Goal: Task Accomplishment & Management: Use online tool/utility

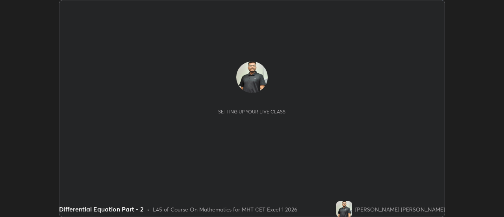
scroll to position [217, 504]
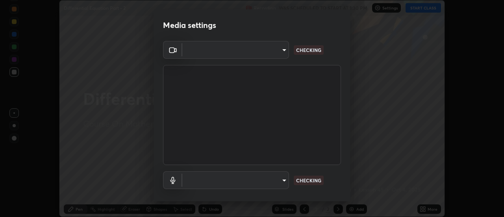
type input "4c72da43d9f8fe59a3f1c51c15ce5ef4700dc23536a29d5760a7834eb8cafeb2"
click at [282, 188] on body "Erase all Differential Equation Part - 2 Recording WAS SCHEDULED TO START AT 1:…" at bounding box center [252, 108] width 504 height 217
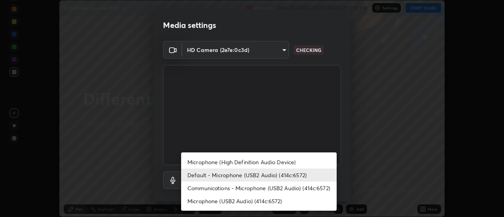
click at [260, 164] on li "Microphone (High Definition Audio Device)" at bounding box center [259, 162] width 156 height 13
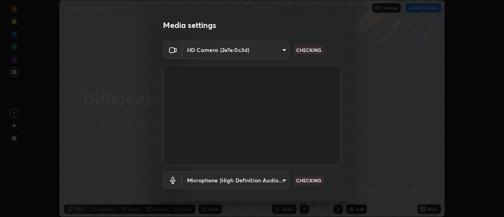
click at [259, 183] on body "Erase all Differential Equation Part - 2 Recording WAS SCHEDULED TO START AT 1:…" at bounding box center [252, 108] width 504 height 217
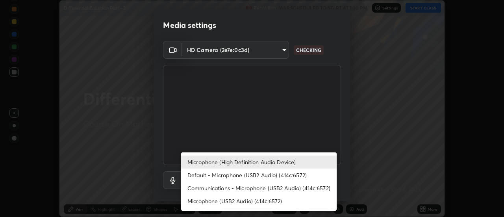
click at [260, 171] on li "Default - Microphone (USB2 Audio) (414c:6572)" at bounding box center [259, 175] width 156 height 13
type input "default"
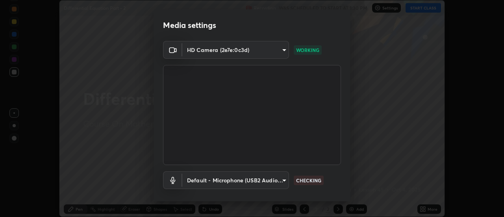
scroll to position [41, 0]
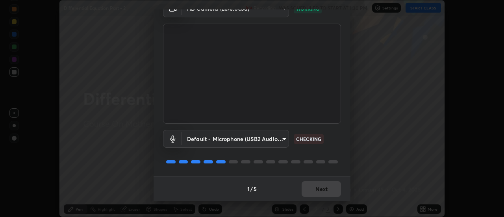
click at [338, 191] on div "1 / 5 Next" at bounding box center [252, 188] width 197 height 25
click at [337, 190] on div "1 / 5 Next" at bounding box center [252, 188] width 197 height 25
click at [334, 192] on button "Next" at bounding box center [321, 189] width 39 height 16
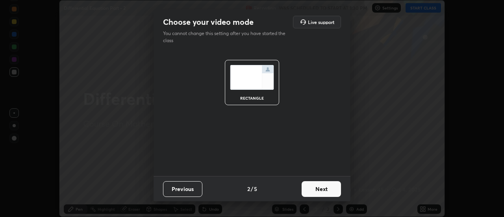
click at [334, 193] on button "Next" at bounding box center [321, 189] width 39 height 16
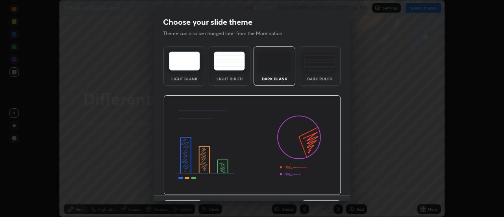
scroll to position [19, 0]
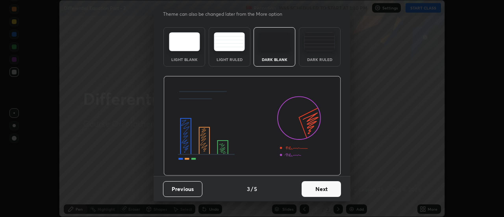
click at [333, 191] on button "Next" at bounding box center [321, 189] width 39 height 16
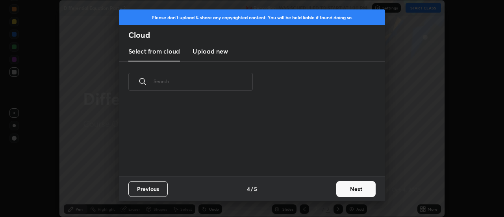
click at [343, 191] on button "Next" at bounding box center [355, 189] width 39 height 16
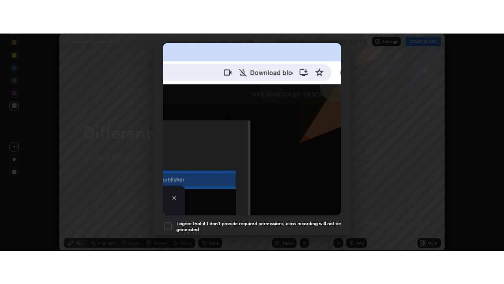
scroll to position [202, 0]
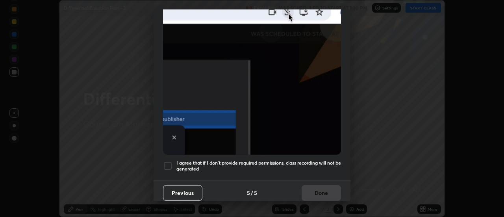
click at [172, 161] on div "I agree that if I don't provide required permissions, class recording will not …" at bounding box center [252, 165] width 178 height 9
click at [306, 190] on button "Done" at bounding box center [321, 193] width 39 height 16
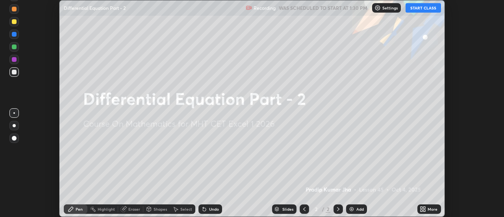
click at [427, 7] on button "START CLASS" at bounding box center [423, 7] width 35 height 9
click at [426, 210] on icon at bounding box center [425, 210] width 2 height 2
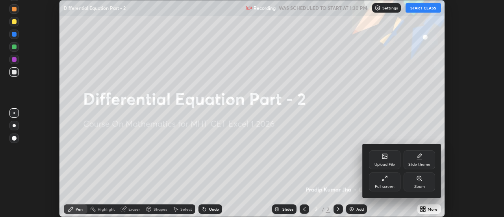
click at [393, 186] on div "Full screen" at bounding box center [385, 187] width 20 height 4
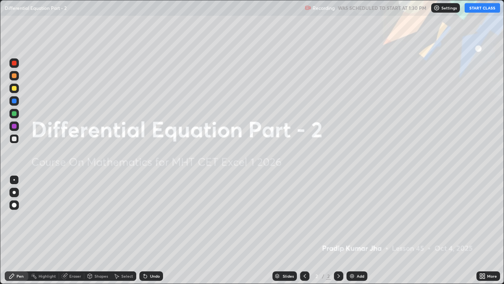
scroll to position [284, 504]
click at [358, 217] on div "Add" at bounding box center [360, 276] width 7 height 4
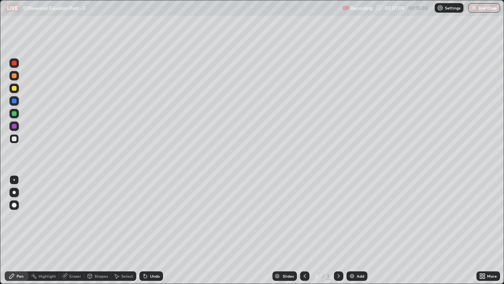
click at [13, 89] on div at bounding box center [14, 88] width 5 height 5
click at [16, 137] on div at bounding box center [14, 138] width 5 height 5
click at [52, 217] on div "Highlight" at bounding box center [47, 276] width 17 height 4
click at [67, 217] on icon at bounding box center [64, 276] width 6 height 6
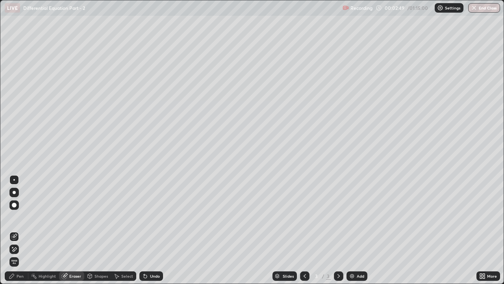
click at [15, 217] on span "Erase all" at bounding box center [14, 261] width 9 height 5
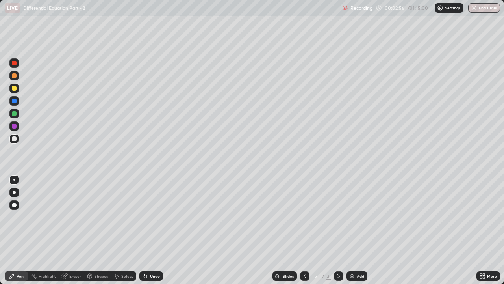
click at [17, 217] on div "Pen" at bounding box center [17, 275] width 24 height 9
click at [16, 140] on div at bounding box center [14, 138] width 5 height 5
click at [16, 88] on div at bounding box center [14, 88] width 5 height 5
click at [102, 217] on div "Shapes" at bounding box center [101, 276] width 13 height 4
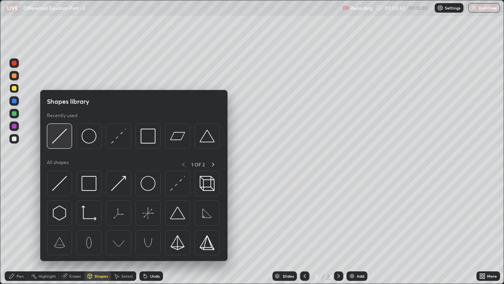
click at [65, 138] on img at bounding box center [59, 135] width 15 height 15
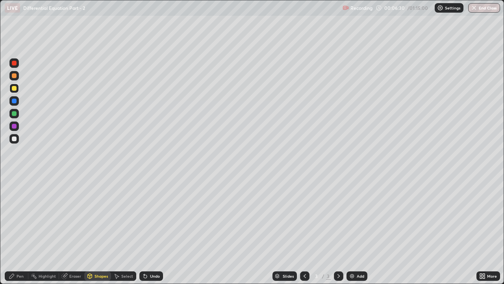
click at [15, 140] on div at bounding box center [14, 138] width 5 height 5
click at [150, 217] on div "Undo" at bounding box center [155, 276] width 10 height 4
click at [18, 217] on div "Pen" at bounding box center [17, 275] width 24 height 9
click at [12, 115] on div at bounding box center [14, 113] width 5 height 5
click at [15, 88] on div at bounding box center [14, 88] width 5 height 5
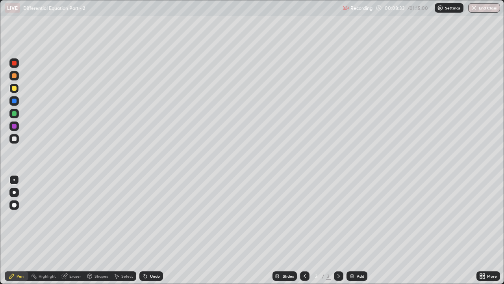
click at [16, 138] on div at bounding box center [14, 138] width 5 height 5
click at [18, 88] on div at bounding box center [13, 87] width 9 height 9
click at [356, 217] on div "Add" at bounding box center [357, 275] width 21 height 9
click at [304, 217] on div at bounding box center [304, 275] width 9 height 9
click at [338, 217] on icon at bounding box center [339, 276] width 6 height 6
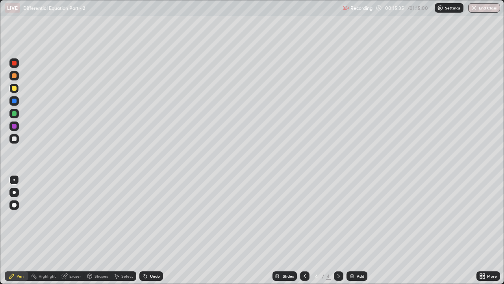
click at [17, 88] on div at bounding box center [13, 87] width 9 height 9
click at [15, 88] on div at bounding box center [14, 88] width 5 height 5
click at [15, 139] on div at bounding box center [14, 138] width 5 height 5
click at [72, 217] on div "Eraser" at bounding box center [75, 276] width 12 height 4
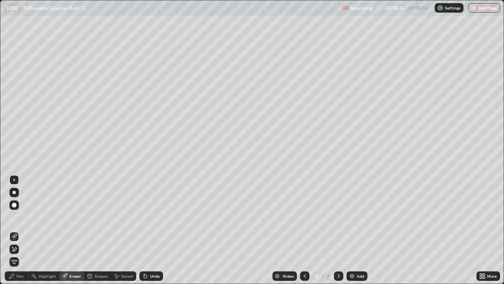
click at [13, 217] on icon at bounding box center [15, 249] width 4 height 4
click at [15, 217] on div "Pen" at bounding box center [17, 275] width 24 height 9
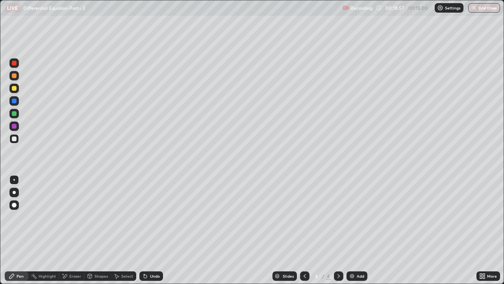
click at [148, 217] on div "Undo" at bounding box center [151, 275] width 24 height 9
click at [144, 217] on icon at bounding box center [145, 275] width 3 height 3
click at [98, 217] on div "Shapes" at bounding box center [101, 276] width 13 height 4
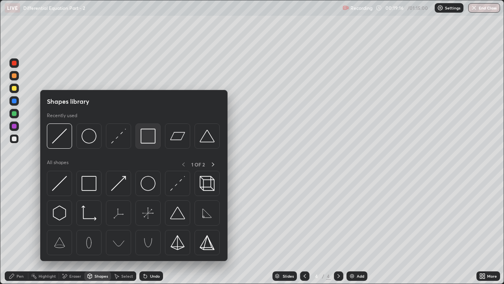
click at [145, 143] on img at bounding box center [148, 135] width 15 height 15
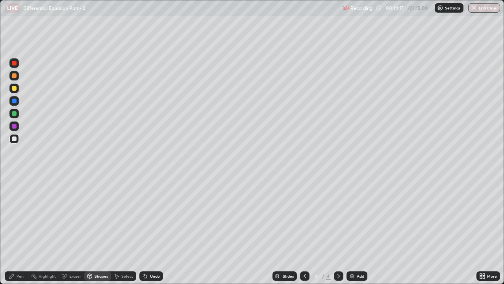
click at [16, 113] on div at bounding box center [14, 113] width 5 height 5
click at [121, 217] on div "Select" at bounding box center [123, 275] width 25 height 9
click at [99, 217] on div "Shapes" at bounding box center [101, 276] width 13 height 4
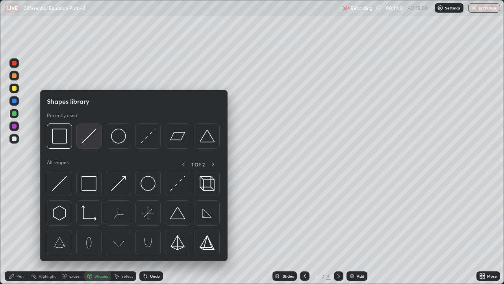
click at [86, 139] on img at bounding box center [89, 135] width 15 height 15
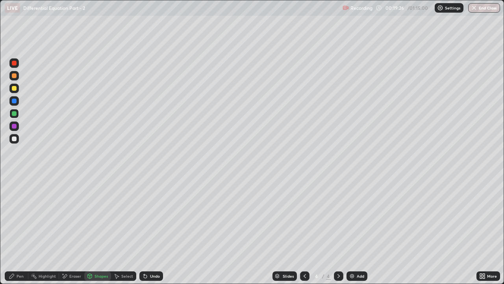
click at [22, 217] on div "Pen" at bounding box center [20, 276] width 7 height 4
click at [18, 90] on div at bounding box center [13, 87] width 9 height 9
click at [152, 217] on div "Undo" at bounding box center [155, 276] width 10 height 4
click at [153, 217] on div "Undo" at bounding box center [155, 276] width 10 height 4
click at [17, 139] on div at bounding box center [13, 138] width 9 height 9
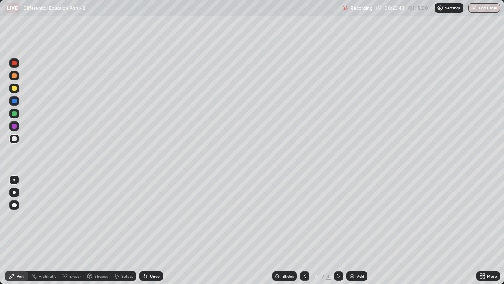
click at [148, 217] on div "Undo" at bounding box center [151, 275] width 24 height 9
click at [156, 217] on div "Undo" at bounding box center [151, 275] width 24 height 9
click at [107, 217] on div "Shapes" at bounding box center [101, 276] width 13 height 4
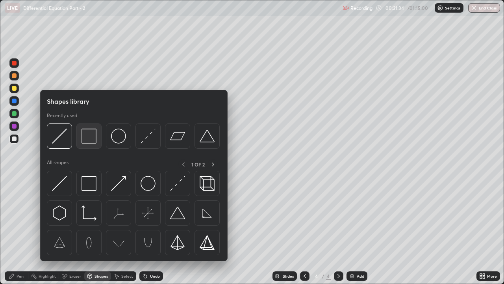
click at [93, 139] on img at bounding box center [89, 135] width 15 height 15
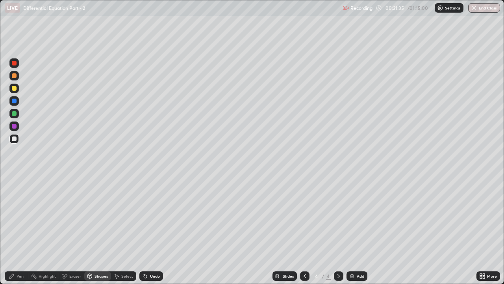
click at [16, 114] on div at bounding box center [14, 113] width 5 height 5
click at [358, 217] on div "Add" at bounding box center [360, 276] width 7 height 4
click at [15, 90] on div at bounding box center [14, 88] width 5 height 5
click at [149, 217] on div "Undo" at bounding box center [151, 275] width 24 height 9
click at [151, 217] on div "Undo" at bounding box center [151, 275] width 24 height 9
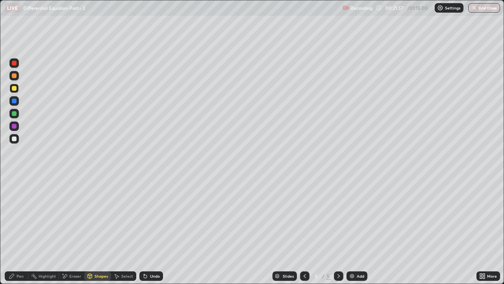
click at [152, 217] on div "Undo" at bounding box center [155, 276] width 10 height 4
click at [15, 88] on div at bounding box center [14, 88] width 5 height 5
click at [20, 217] on div "Pen" at bounding box center [20, 276] width 7 height 4
click at [304, 217] on icon at bounding box center [305, 276] width 6 height 6
click at [336, 217] on icon at bounding box center [339, 276] width 6 height 6
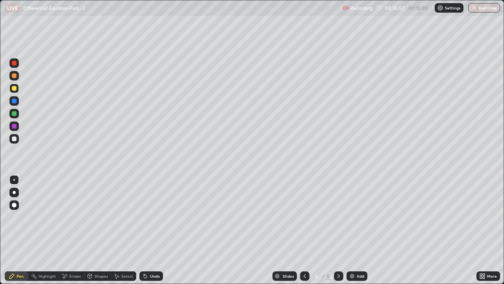
click at [12, 138] on div at bounding box center [14, 138] width 5 height 5
click at [302, 217] on div at bounding box center [304, 275] width 9 height 9
click at [336, 217] on icon at bounding box center [339, 276] width 6 height 6
click at [304, 217] on div at bounding box center [304, 275] width 9 height 9
click at [337, 217] on icon at bounding box center [339, 276] width 6 height 6
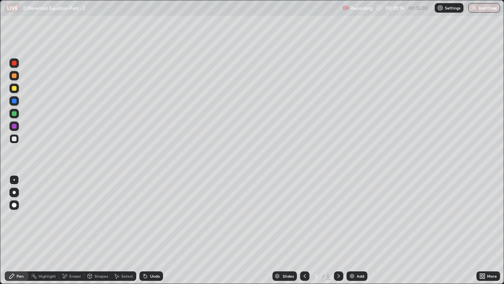
click at [14, 115] on div at bounding box center [14, 113] width 5 height 5
click at [354, 217] on div "Add" at bounding box center [357, 275] width 21 height 9
click at [17, 89] on div at bounding box center [13, 87] width 9 height 9
click at [15, 76] on div at bounding box center [14, 75] width 5 height 5
click at [152, 217] on div "Undo" at bounding box center [151, 275] width 24 height 9
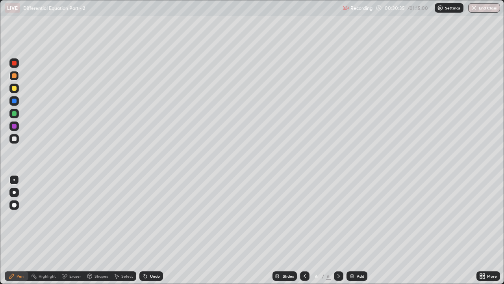
click at [150, 217] on div "Undo" at bounding box center [151, 275] width 24 height 9
click at [148, 217] on div "Undo" at bounding box center [151, 275] width 24 height 9
click at [99, 217] on div "Shapes" at bounding box center [101, 276] width 13 height 4
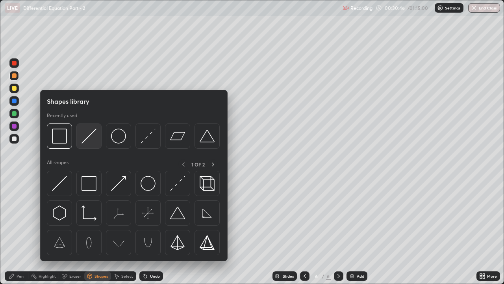
click at [83, 139] on img at bounding box center [89, 135] width 15 height 15
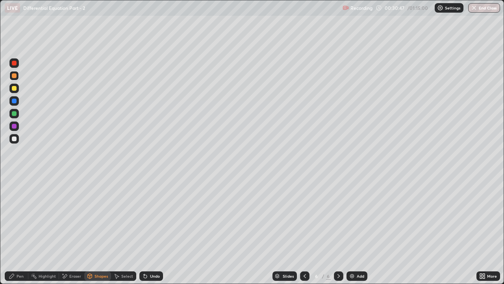
click at [15, 88] on div at bounding box center [14, 88] width 5 height 5
click at [20, 217] on div "Pen" at bounding box center [20, 276] width 7 height 4
click at [14, 138] on div at bounding box center [14, 138] width 5 height 5
click at [304, 217] on icon at bounding box center [305, 276] width 6 height 6
click at [336, 217] on icon at bounding box center [339, 276] width 6 height 6
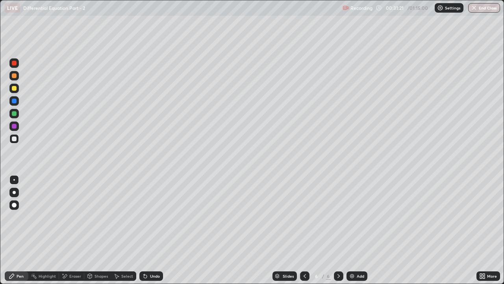
click at [16, 79] on div at bounding box center [13, 75] width 9 height 9
click at [13, 89] on div at bounding box center [14, 88] width 5 height 5
click at [95, 217] on div "Shapes" at bounding box center [101, 276] width 13 height 4
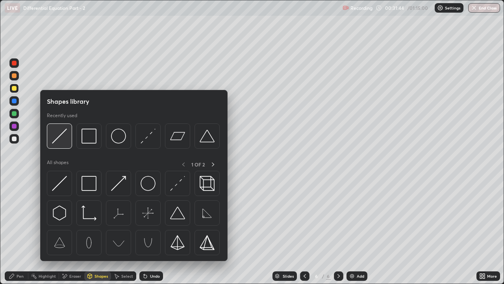
click at [61, 141] on img at bounding box center [59, 135] width 15 height 15
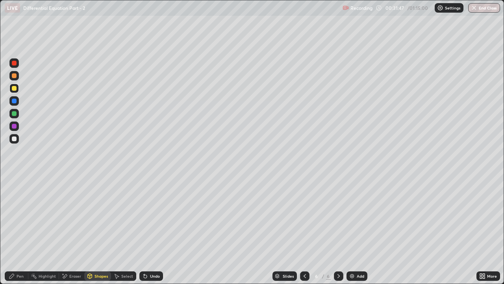
click at [13, 113] on div at bounding box center [14, 113] width 5 height 5
click at [148, 217] on div "Undo" at bounding box center [151, 275] width 24 height 9
click at [18, 217] on div "Pen" at bounding box center [17, 275] width 24 height 9
click at [16, 141] on div at bounding box center [14, 138] width 5 height 5
click at [102, 217] on div "Shapes" at bounding box center [101, 276] width 13 height 4
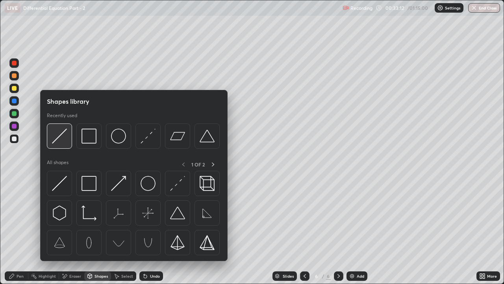
click at [63, 140] on img at bounding box center [59, 135] width 15 height 15
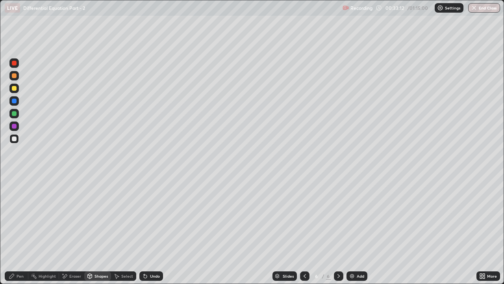
click at [17, 90] on div at bounding box center [13, 87] width 9 height 9
click at [17, 217] on div "Pen" at bounding box center [20, 276] width 7 height 4
click at [12, 138] on div at bounding box center [14, 138] width 5 height 5
click at [73, 217] on div "Eraser" at bounding box center [75, 276] width 12 height 4
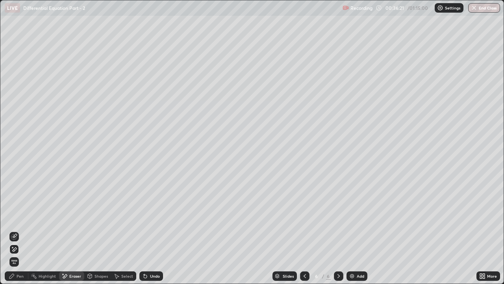
click at [17, 217] on div "Pen" at bounding box center [20, 276] width 7 height 4
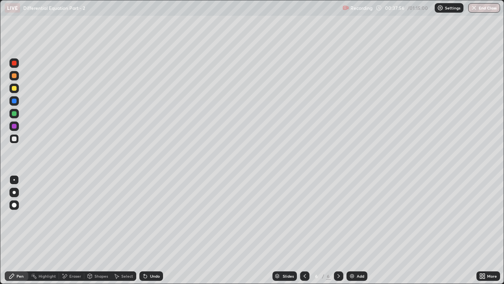
click at [350, 217] on img at bounding box center [352, 276] width 6 height 6
click at [14, 77] on div at bounding box center [14, 75] width 5 height 5
click at [16, 138] on div at bounding box center [14, 138] width 5 height 5
click at [303, 217] on icon at bounding box center [305, 276] width 6 height 6
click at [334, 217] on div at bounding box center [338, 275] width 9 height 9
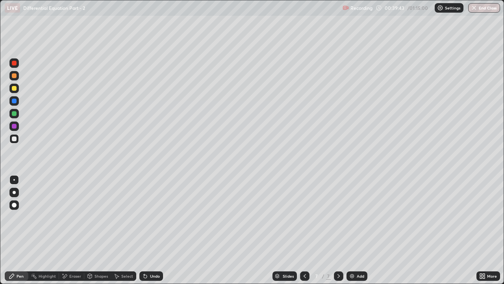
click at [304, 217] on icon at bounding box center [305, 276] width 6 height 6
click at [339, 217] on icon at bounding box center [338, 276] width 2 height 4
click at [355, 217] on div "Add" at bounding box center [357, 275] width 21 height 9
click at [19, 217] on div "Pen" at bounding box center [17, 275] width 24 height 9
click at [17, 115] on div at bounding box center [13, 113] width 9 height 9
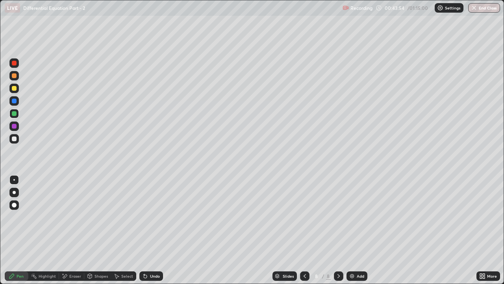
click at [303, 217] on div at bounding box center [304, 275] width 9 height 9
click at [304, 217] on icon at bounding box center [305, 276] width 6 height 6
click at [334, 217] on div at bounding box center [338, 275] width 9 height 9
click at [338, 217] on icon at bounding box center [339, 276] width 6 height 6
click at [16, 103] on div at bounding box center [13, 100] width 9 height 9
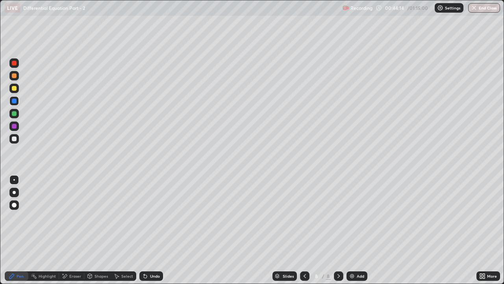
click at [15, 115] on div at bounding box center [14, 113] width 5 height 5
click at [15, 88] on div at bounding box center [14, 88] width 5 height 5
click at [15, 139] on div at bounding box center [14, 138] width 5 height 5
click at [14, 115] on div at bounding box center [14, 113] width 5 height 5
click at [101, 217] on div "Shapes" at bounding box center [101, 276] width 13 height 4
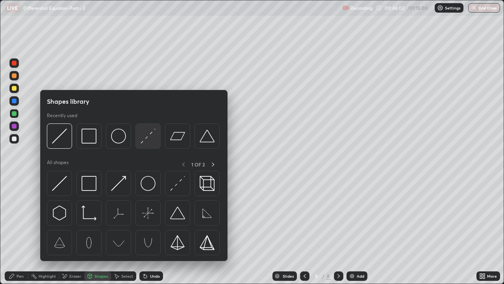
click at [148, 137] on img at bounding box center [148, 135] width 15 height 15
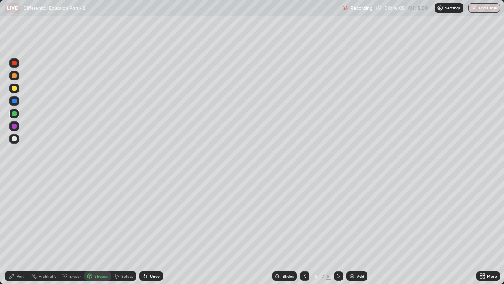
click at [16, 217] on div "Pen" at bounding box center [17, 275] width 24 height 9
click at [17, 137] on div at bounding box center [13, 138] width 9 height 9
click at [14, 113] on div at bounding box center [14, 113] width 5 height 5
click at [17, 139] on div at bounding box center [13, 138] width 9 height 9
click at [150, 217] on div "Undo" at bounding box center [155, 276] width 10 height 4
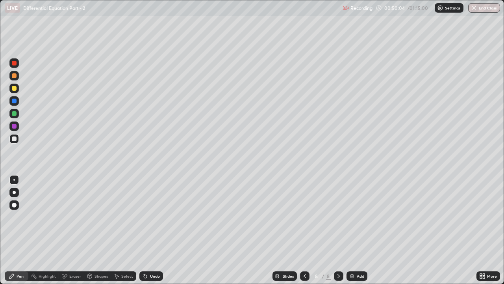
click at [361, 217] on div "Add" at bounding box center [360, 276] width 7 height 4
click at [23, 217] on div "Pen" at bounding box center [17, 275] width 24 height 9
click at [15, 76] on div at bounding box center [14, 75] width 5 height 5
click at [14, 137] on div at bounding box center [14, 138] width 5 height 5
click at [152, 217] on div "Undo" at bounding box center [151, 275] width 24 height 9
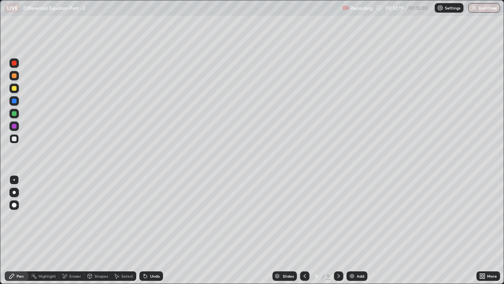
click at [147, 217] on div "Undo" at bounding box center [151, 275] width 24 height 9
click at [150, 217] on div "Undo" at bounding box center [155, 276] width 10 height 4
click at [151, 217] on div "Undo" at bounding box center [155, 276] width 10 height 4
click at [15, 126] on div at bounding box center [14, 126] width 5 height 5
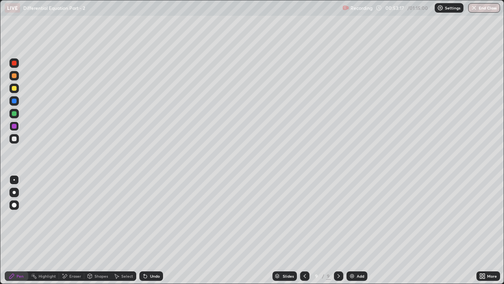
click at [16, 88] on div at bounding box center [14, 88] width 5 height 5
click at [10, 136] on div at bounding box center [13, 138] width 9 height 9
click at [70, 217] on div "Eraser" at bounding box center [75, 276] width 12 height 4
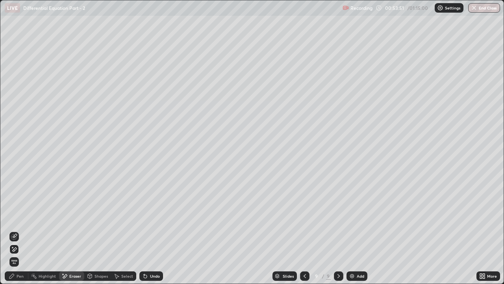
click at [150, 217] on div "Undo" at bounding box center [155, 276] width 10 height 4
click at [354, 217] on div "Add" at bounding box center [357, 275] width 21 height 9
click at [18, 217] on div "Pen" at bounding box center [20, 276] width 7 height 4
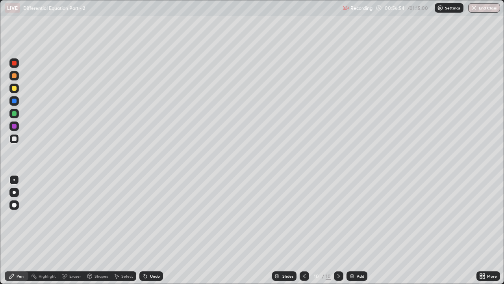
click at [15, 87] on div at bounding box center [14, 88] width 5 height 5
click at [101, 217] on div "Shapes" at bounding box center [101, 276] width 13 height 4
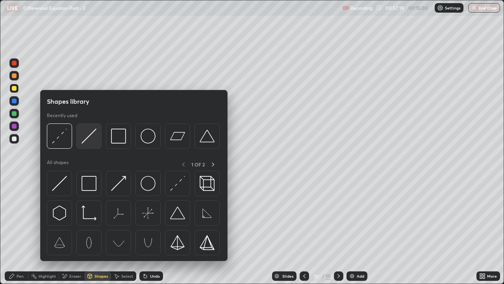
click at [85, 138] on img at bounding box center [89, 135] width 15 height 15
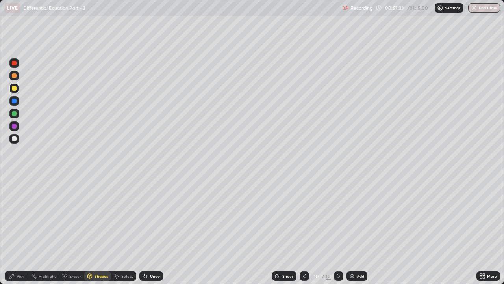
click at [19, 217] on div "Pen" at bounding box center [17, 275] width 24 height 9
click at [14, 113] on div at bounding box center [14, 113] width 5 height 5
click at [14, 141] on div at bounding box center [14, 138] width 5 height 5
click at [13, 89] on div at bounding box center [14, 88] width 5 height 5
click at [16, 141] on div at bounding box center [13, 138] width 9 height 9
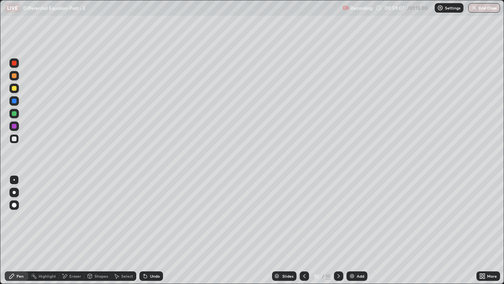
click at [15, 113] on div at bounding box center [14, 113] width 5 height 5
click at [17, 90] on div at bounding box center [13, 87] width 9 height 9
click at [16, 141] on div at bounding box center [13, 138] width 9 height 9
click at [15, 113] on div at bounding box center [14, 113] width 5 height 5
click at [15, 140] on div at bounding box center [14, 138] width 5 height 5
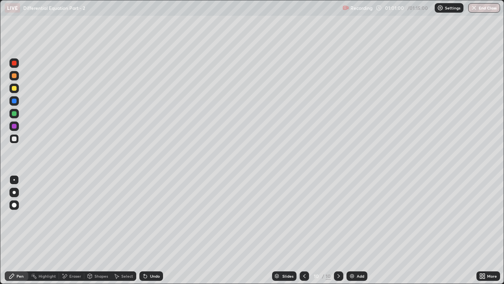
click at [18, 117] on div at bounding box center [13, 113] width 9 height 13
click at [17, 76] on div at bounding box center [13, 75] width 9 height 9
click at [305, 217] on icon at bounding box center [304, 276] width 6 height 6
click at [17, 139] on div at bounding box center [13, 138] width 9 height 9
click at [338, 217] on icon at bounding box center [339, 276] width 6 height 6
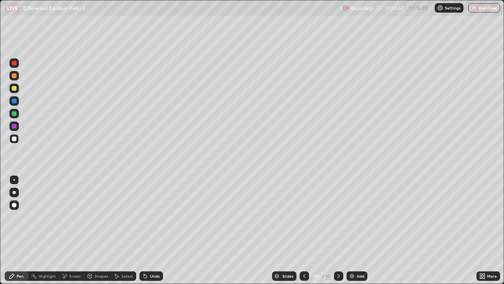
click at [304, 217] on icon at bounding box center [304, 276] width 6 height 6
click at [338, 217] on icon at bounding box center [339, 276] width 6 height 6
click at [338, 217] on icon at bounding box center [338, 276] width 2 height 4
click at [362, 217] on div "Add" at bounding box center [357, 275] width 21 height 9
click at [15, 112] on div at bounding box center [14, 113] width 5 height 5
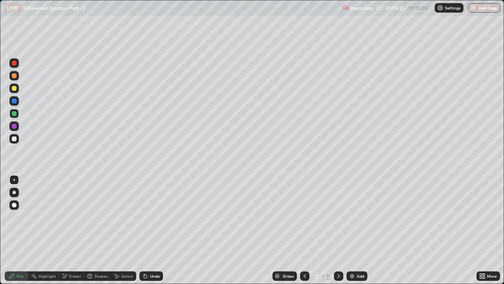
click at [14, 88] on div at bounding box center [14, 88] width 5 height 5
click at [15, 139] on div at bounding box center [14, 138] width 5 height 5
click at [16, 113] on div at bounding box center [14, 113] width 5 height 5
click at [12, 87] on div at bounding box center [14, 88] width 5 height 5
click at [14, 139] on div at bounding box center [14, 138] width 5 height 5
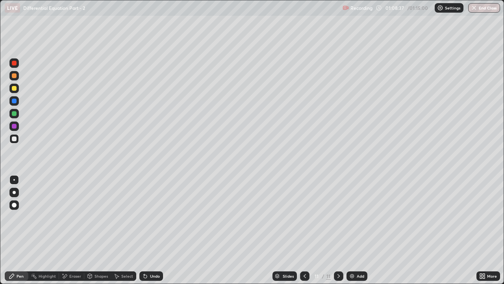
click at [17, 125] on div at bounding box center [13, 125] width 9 height 9
click at [15, 139] on div at bounding box center [14, 138] width 5 height 5
click at [18, 139] on div at bounding box center [13, 138] width 9 height 9
click at [158, 217] on div "Undo" at bounding box center [155, 276] width 10 height 4
click at [15, 113] on div at bounding box center [14, 113] width 5 height 5
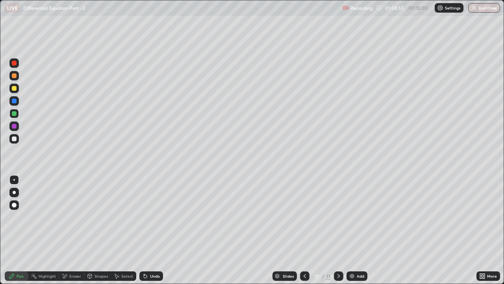
click at [15, 135] on div at bounding box center [13, 138] width 9 height 9
click at [17, 139] on div at bounding box center [13, 138] width 9 height 9
click at [304, 217] on icon at bounding box center [305, 276] width 6 height 6
click at [338, 217] on icon at bounding box center [339, 276] width 6 height 6
click at [482, 10] on button "End Class" at bounding box center [484, 7] width 31 height 9
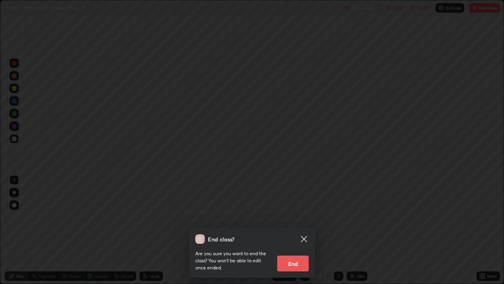
click at [289, 217] on button "End" at bounding box center [293, 263] width 32 height 16
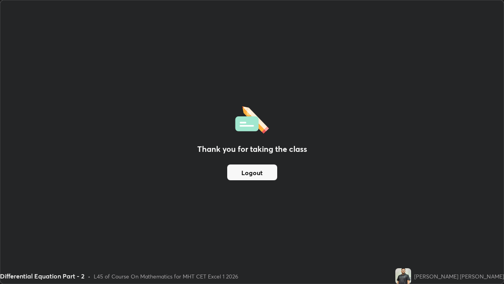
click at [259, 178] on button "Logout" at bounding box center [252, 172] width 50 height 16
click at [256, 172] on button "Logout" at bounding box center [252, 172] width 50 height 16
click at [253, 177] on button "Logout" at bounding box center [252, 172] width 50 height 16
